Goal: Complete application form

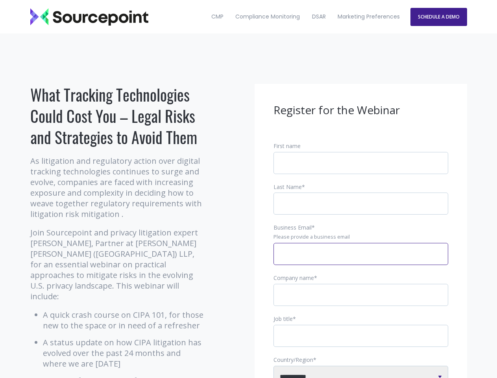
click at [361, 260] on input "Business Email *" at bounding box center [361, 254] width 175 height 22
